Goal: Task Accomplishment & Management: Manage account settings

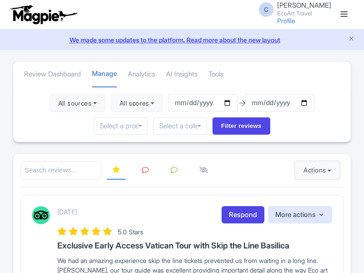
click at [315, 170] on button "Actions" at bounding box center [317, 170] width 45 height 18
click at [0, 0] on link "Import new reviews" at bounding box center [0, 0] width 0 height 0
